Goal: Information Seeking & Learning: Learn about a topic

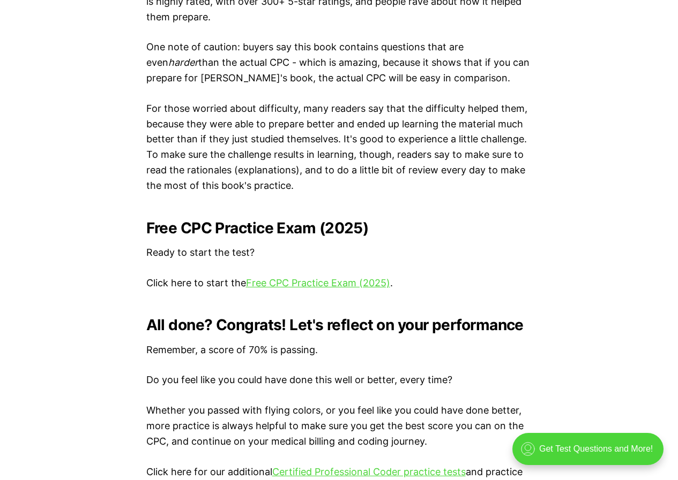
scroll to position [2036, 0]
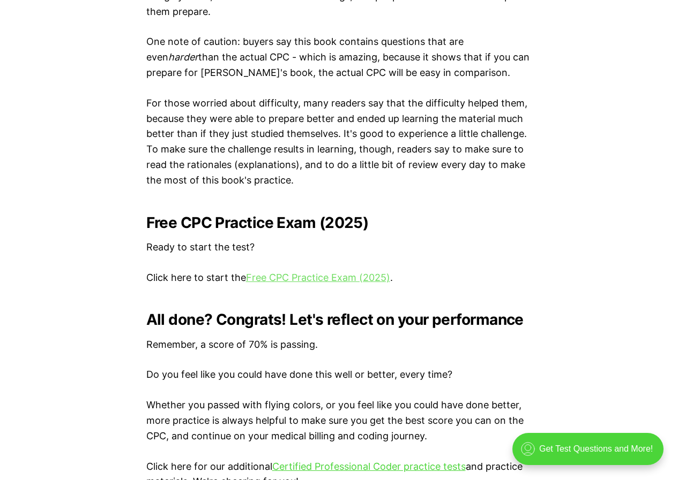
click at [281, 275] on link "Free CPC Practice Exam (2025)" at bounding box center [318, 277] width 144 height 11
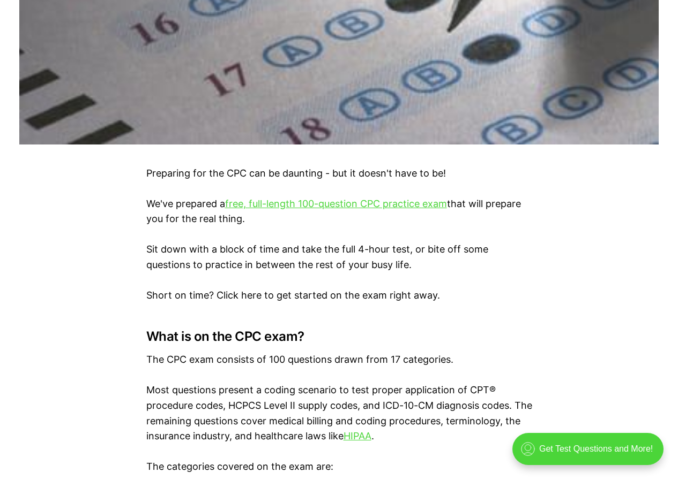
scroll to position [534, 0]
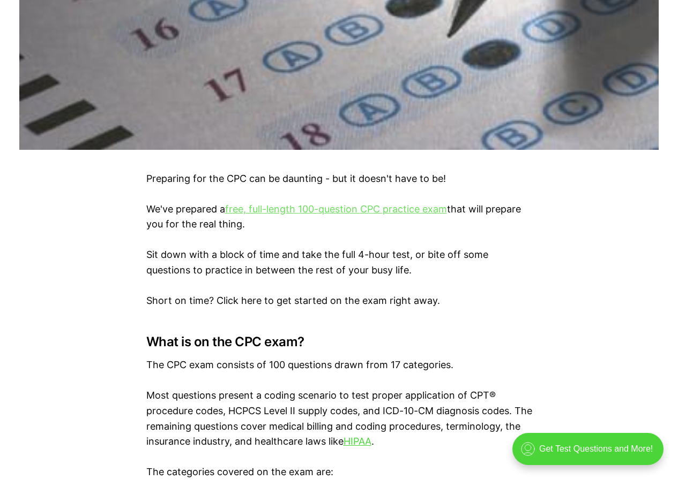
click at [279, 207] on link "free, full-length 100-question CPC practice exam" at bounding box center [336, 209] width 222 height 11
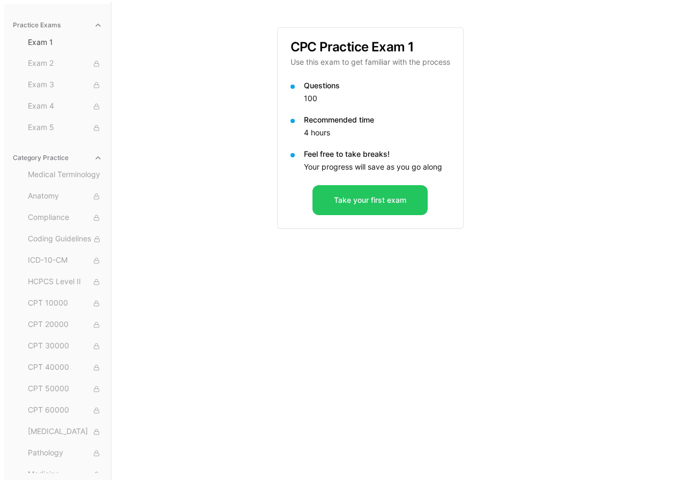
scroll to position [99, 0]
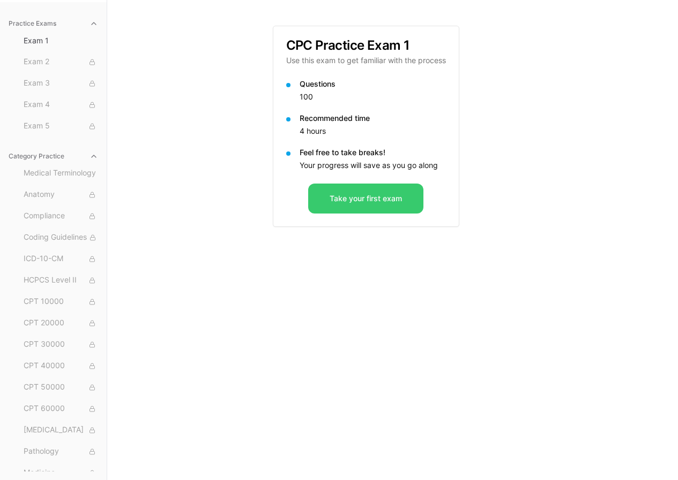
click at [371, 192] on button "Take your first exam" at bounding box center [365, 199] width 115 height 30
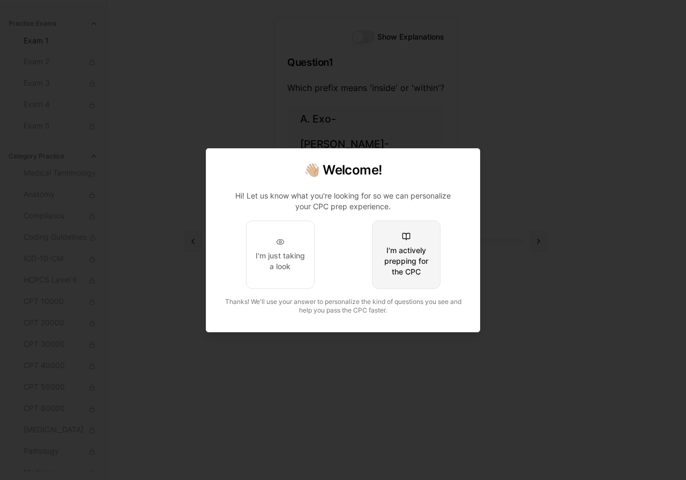
click at [389, 260] on div "I'm actively prepping for the CPC" at bounding box center [406, 261] width 50 height 32
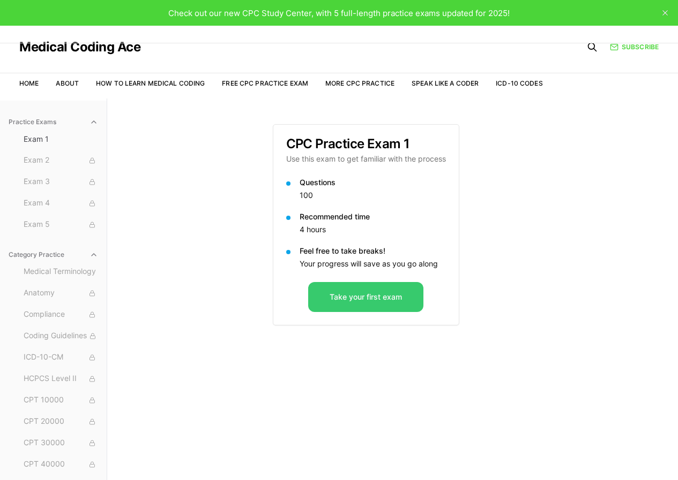
click at [356, 289] on button "Take your first exam" at bounding box center [365, 297] width 115 height 30
